Goal: Information Seeking & Learning: Understand process/instructions

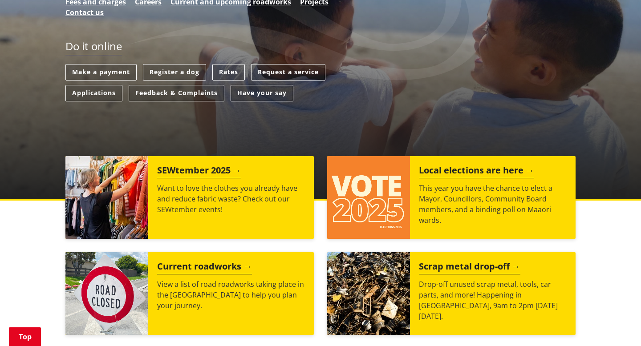
scroll to position [222, 0]
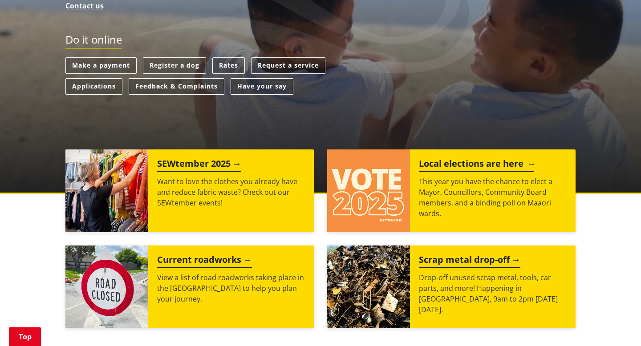
click at [448, 162] on h2 "Local elections are here" at bounding box center [476, 164] width 115 height 13
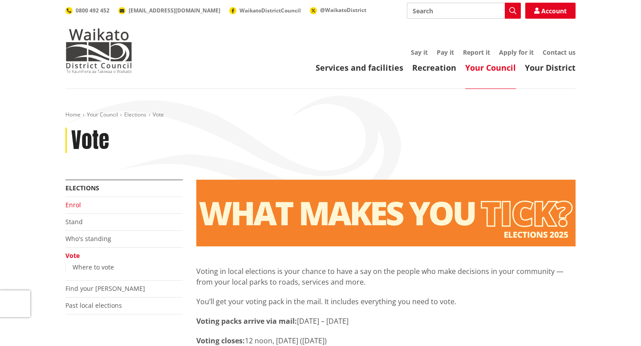
click at [74, 206] on link "Enrol" at bounding box center [73, 205] width 16 height 8
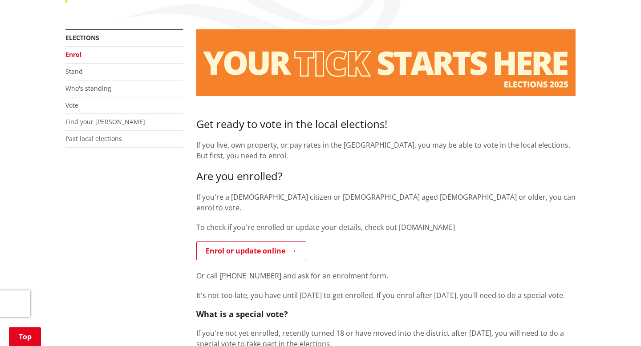
scroll to position [118, 0]
